Goal: Navigation & Orientation: Find specific page/section

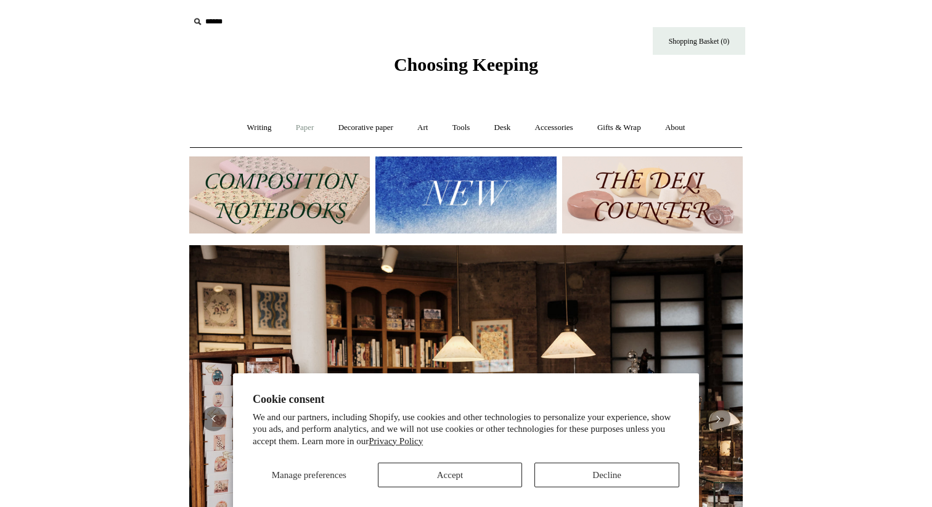
click at [303, 126] on link "Paper +" at bounding box center [305, 128] width 41 height 33
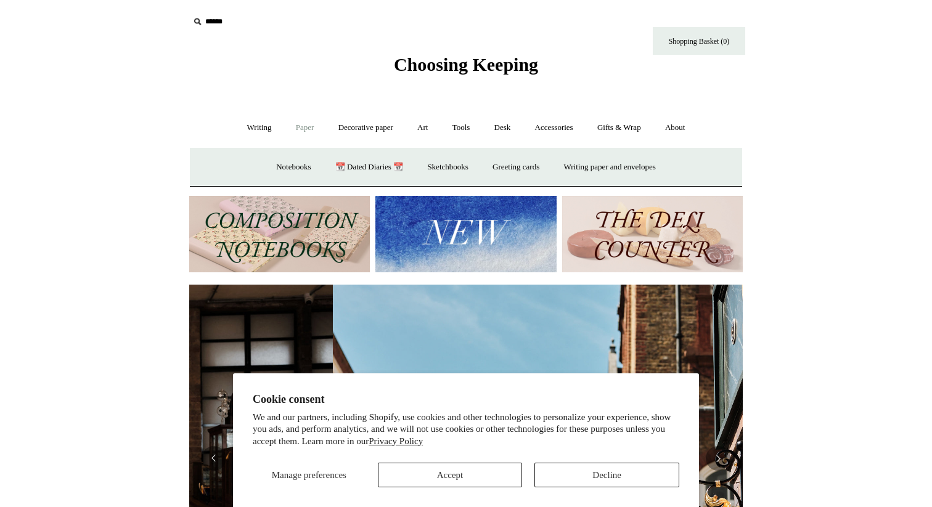
scroll to position [0, 553]
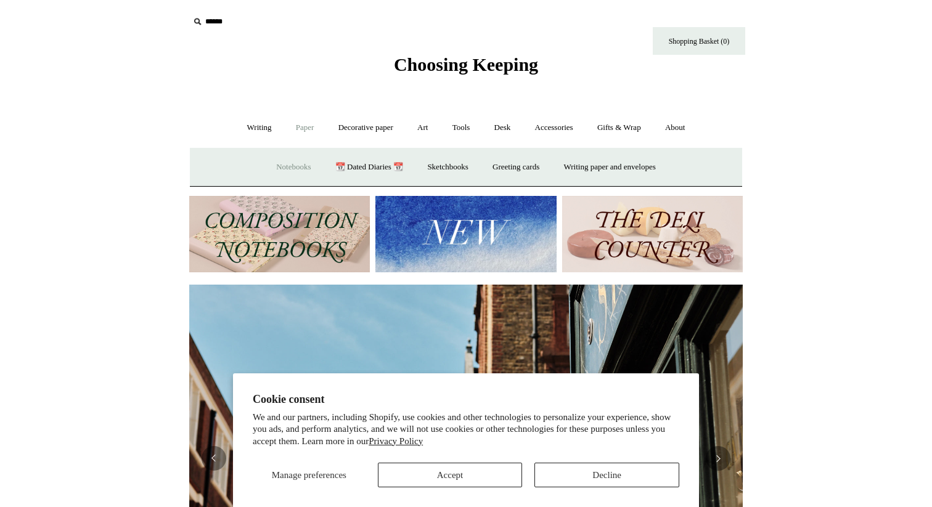
click at [292, 168] on link "Notebooks +" at bounding box center [293, 167] width 57 height 33
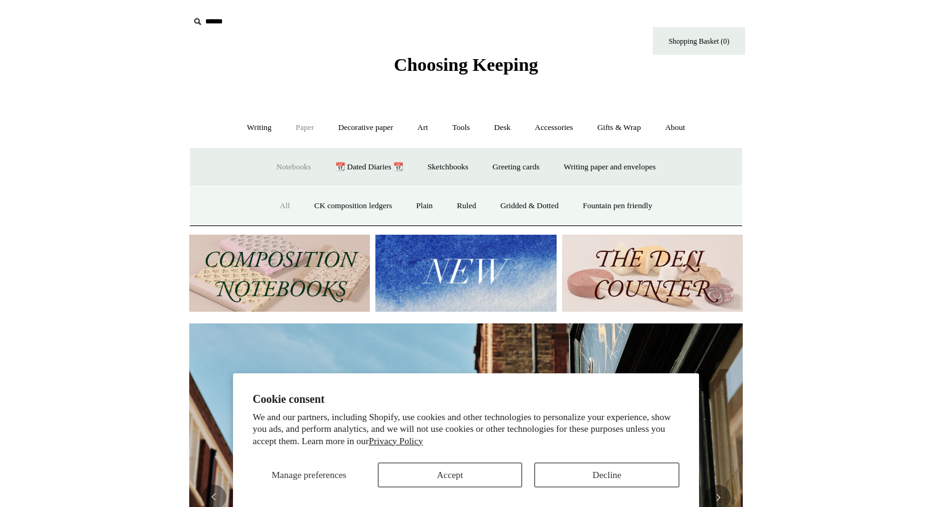
click at [271, 210] on link "All" at bounding box center [285, 206] width 33 height 33
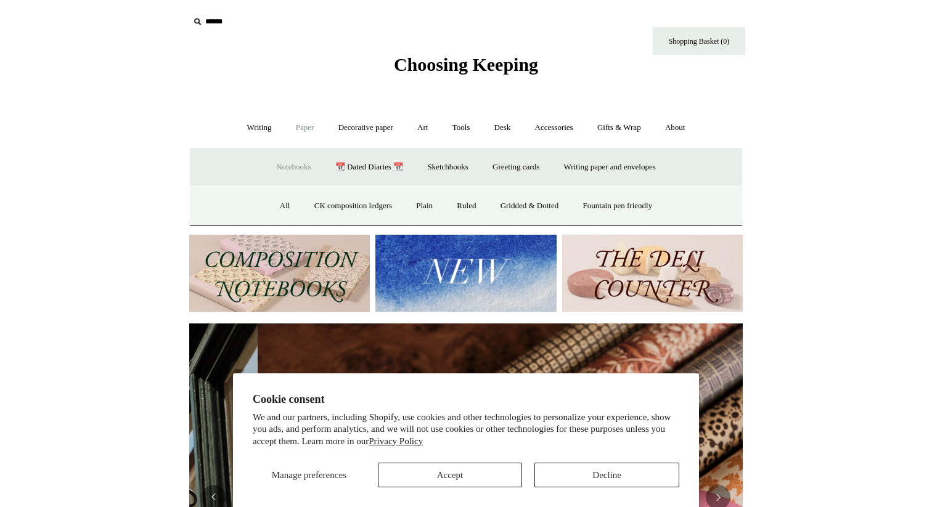
scroll to position [0, 1107]
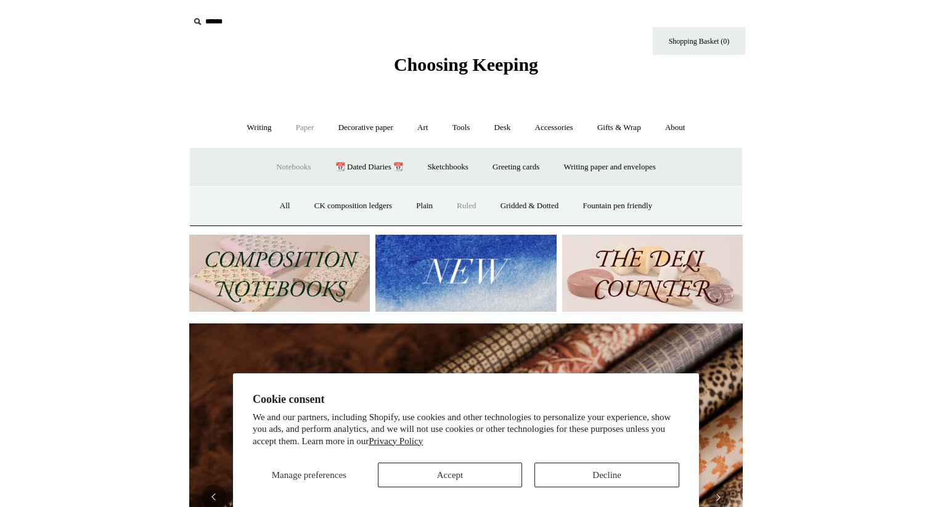
click at [469, 208] on link "Ruled" at bounding box center [466, 206] width 41 height 33
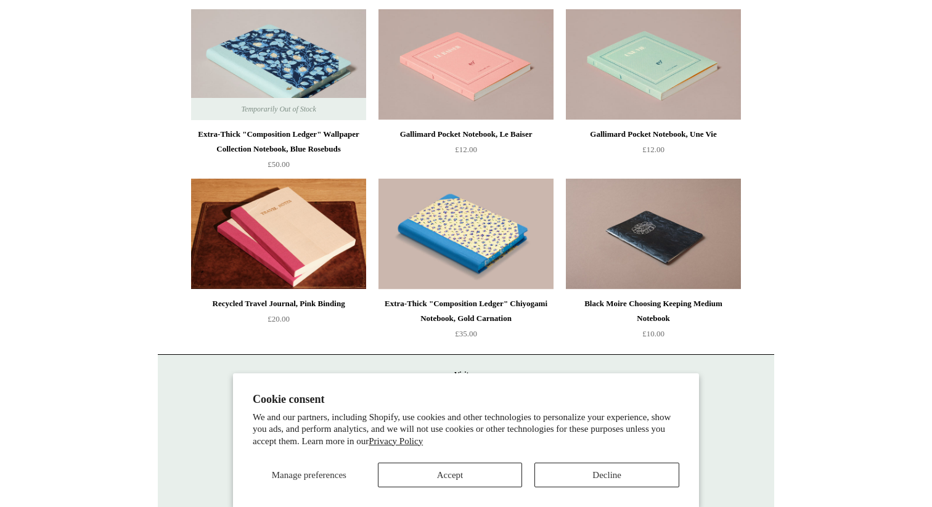
scroll to position [2564, 0]
